Goal: Information Seeking & Learning: Learn about a topic

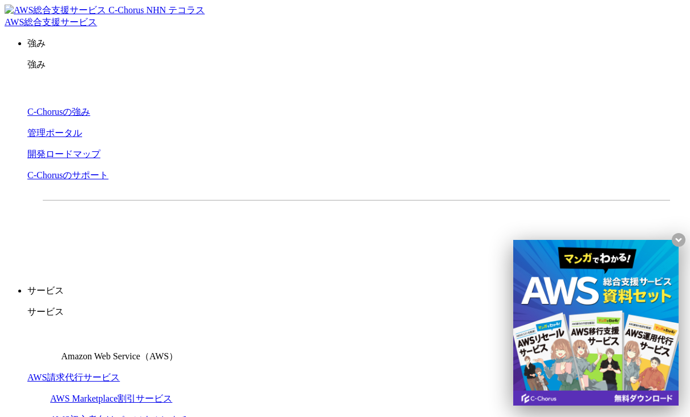
drag, startPoint x: 0, startPoint y: 0, endPoint x: 257, endPoint y: 166, distance: 305.8
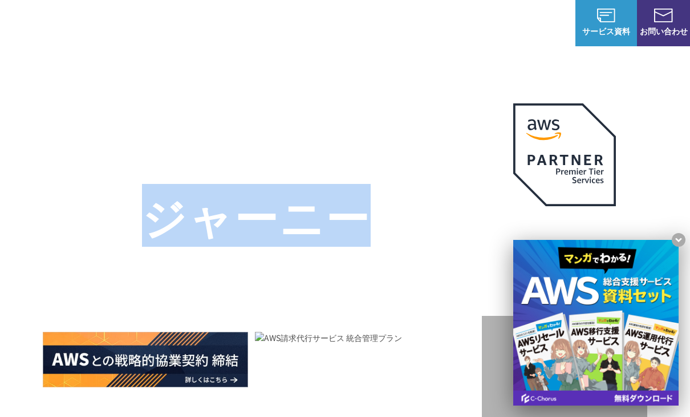
click at [266, 203] on h1 "AWS ジャーニーの 成功を実現" at bounding box center [262, 243] width 439 height 110
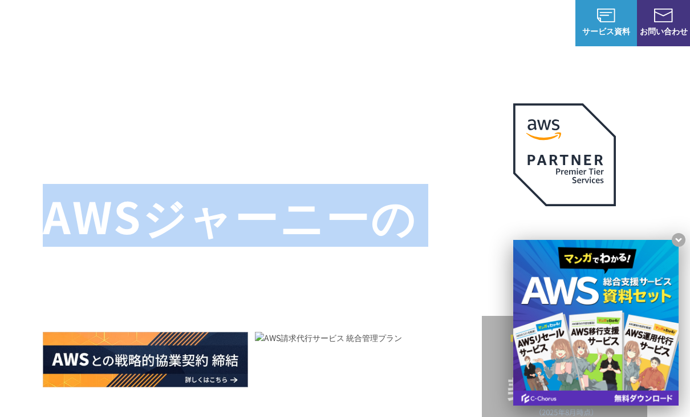
click at [266, 203] on h1 "AWS ジャーニーの 成功を実現" at bounding box center [262, 243] width 439 height 110
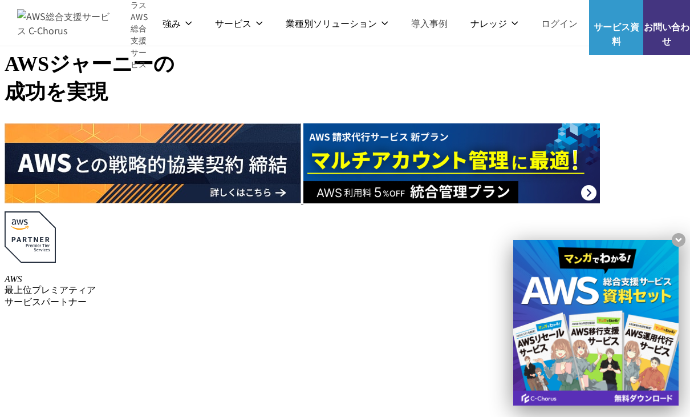
click at [96, 414] on div "AWSの導入からコスト削減、 構成・運用の最適化からデータ活用まで 規模や業種業態を問わない マネージドサービスで AWS ジャーニーの 成功を実現 AWS …" at bounding box center [345, 218] width 681 height 418
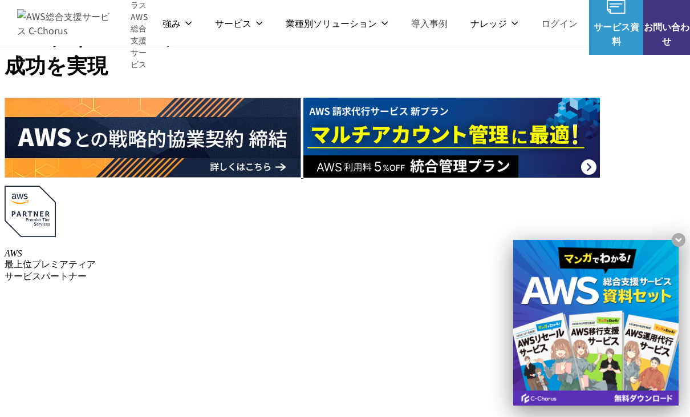
scroll to position [26, 0]
